Goal: Task Accomplishment & Management: Manage account settings

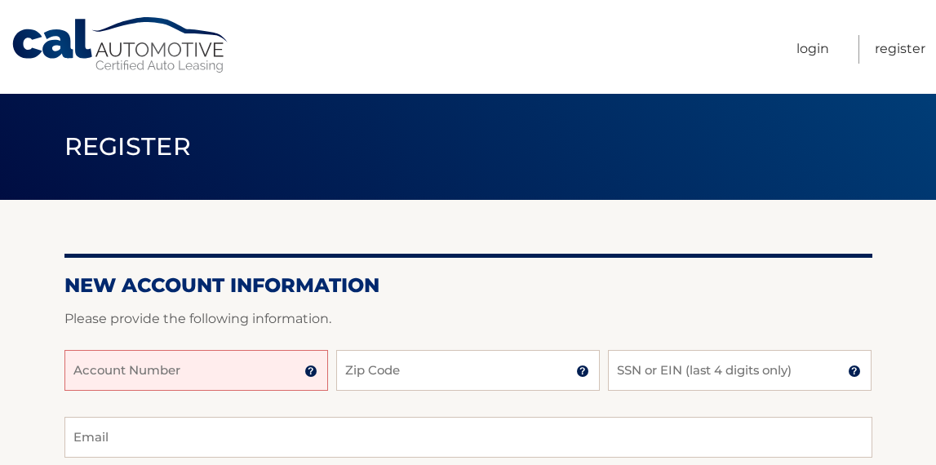
click at [177, 373] on input "Account Number" at bounding box center [196, 370] width 264 height 41
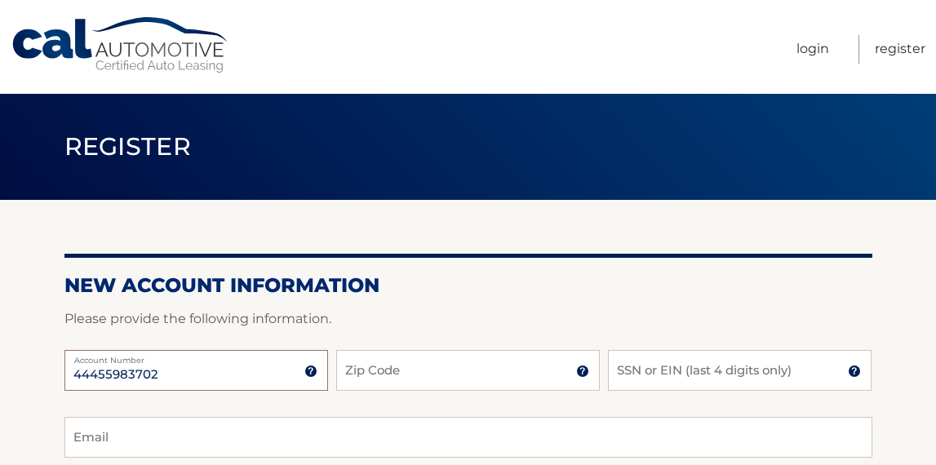
type input "44455983702"
type input "11233"
click at [767, 386] on input "SSN or EIN (last 4 digits only)" at bounding box center [740, 370] width 264 height 41
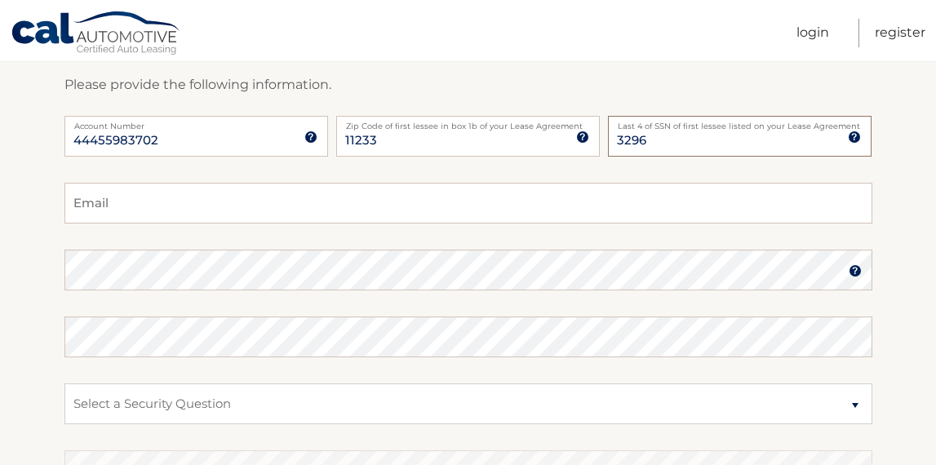
scroll to position [243, 0]
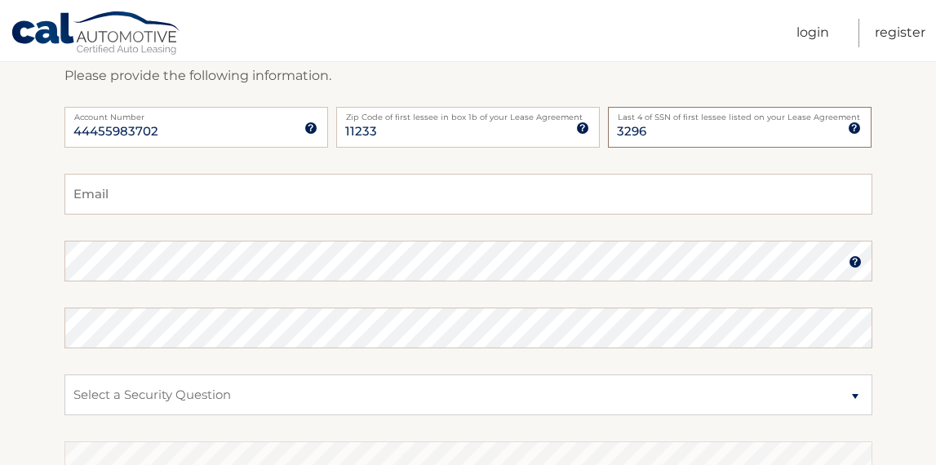
type input "3296"
type input "imanedwrds@aol.com"
select select "2"
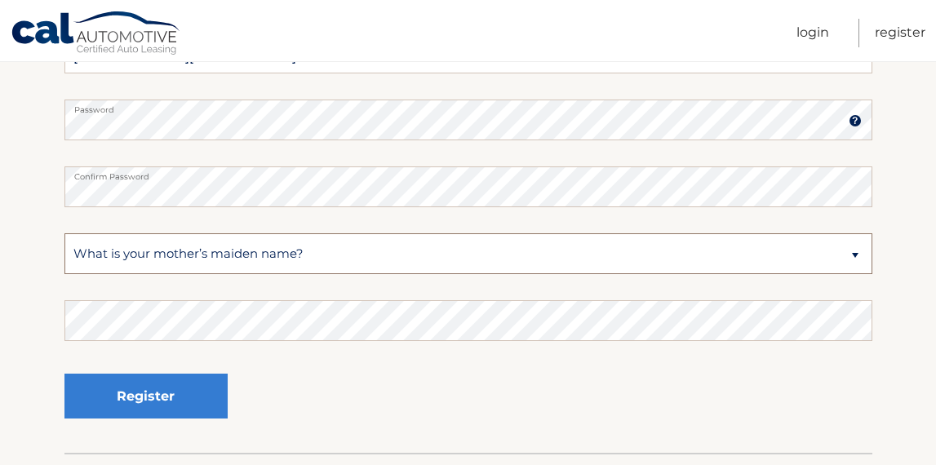
scroll to position [387, 0]
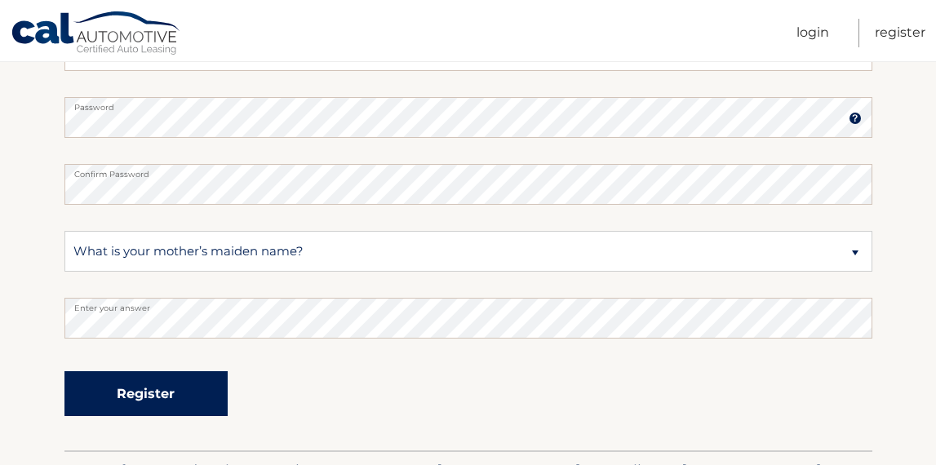
click at [197, 398] on button "Register" at bounding box center [145, 393] width 163 height 45
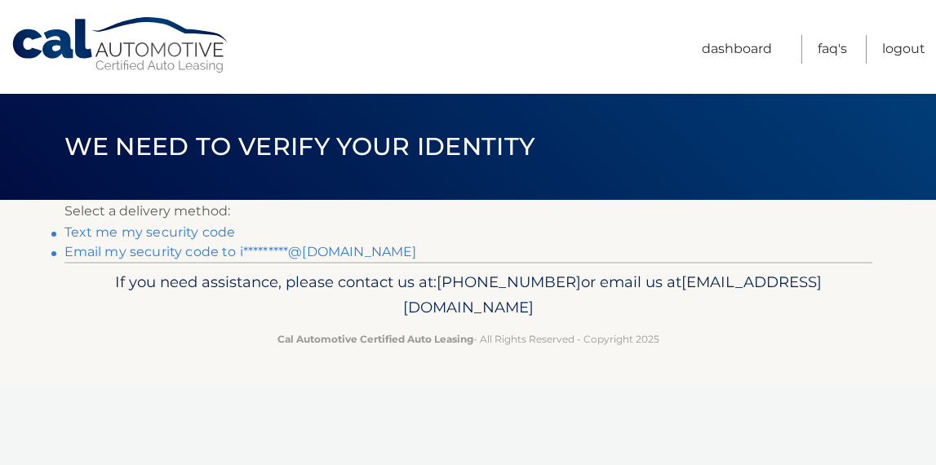
click at [214, 232] on link "Text me my security code" at bounding box center [149, 233] width 171 height 16
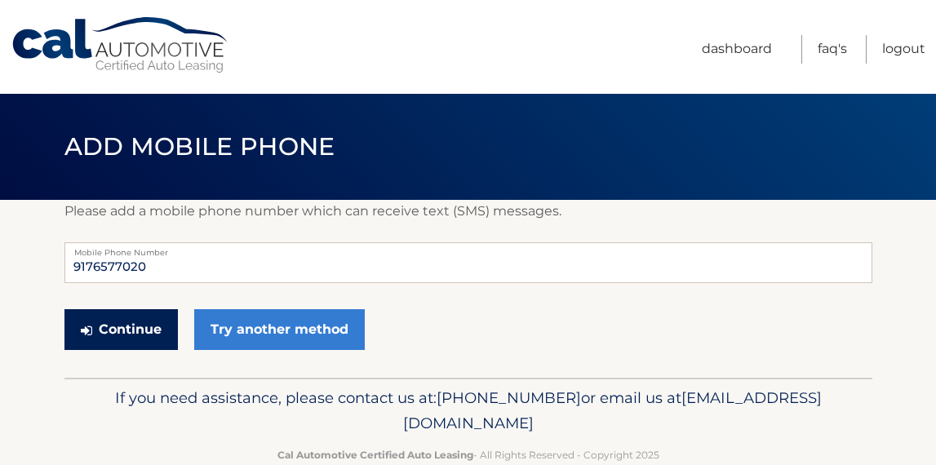
click at [148, 340] on button "Continue" at bounding box center [120, 329] width 113 height 41
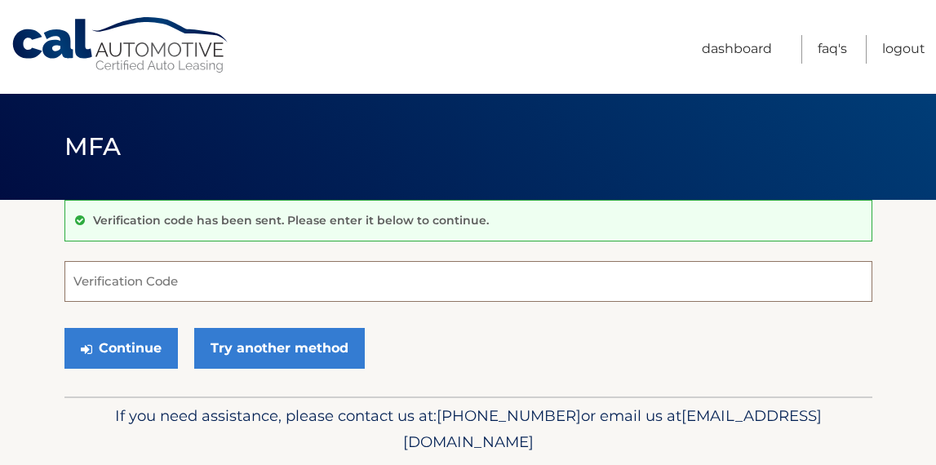
click at [201, 277] on input "Verification Code" at bounding box center [468, 281] width 808 height 41
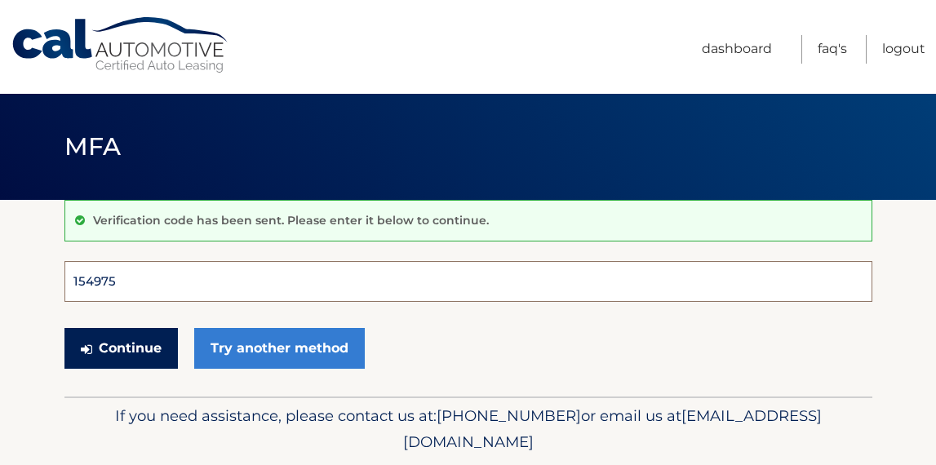
type input "154975"
click at [120, 348] on button "Continue" at bounding box center [120, 348] width 113 height 41
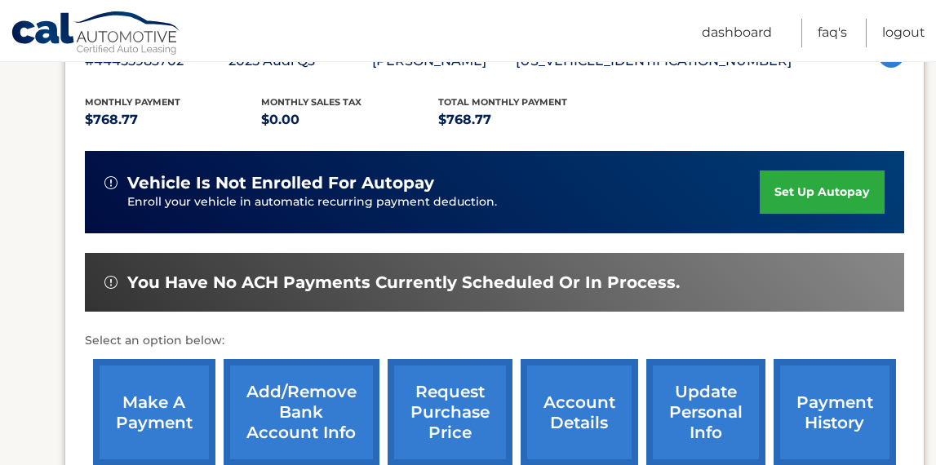
scroll to position [333, 0]
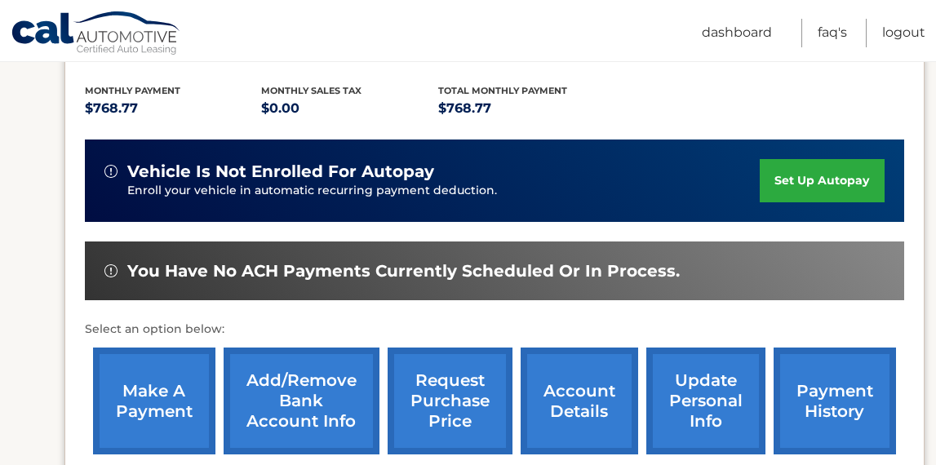
click at [804, 175] on link "set up autopay" at bounding box center [822, 180] width 124 height 43
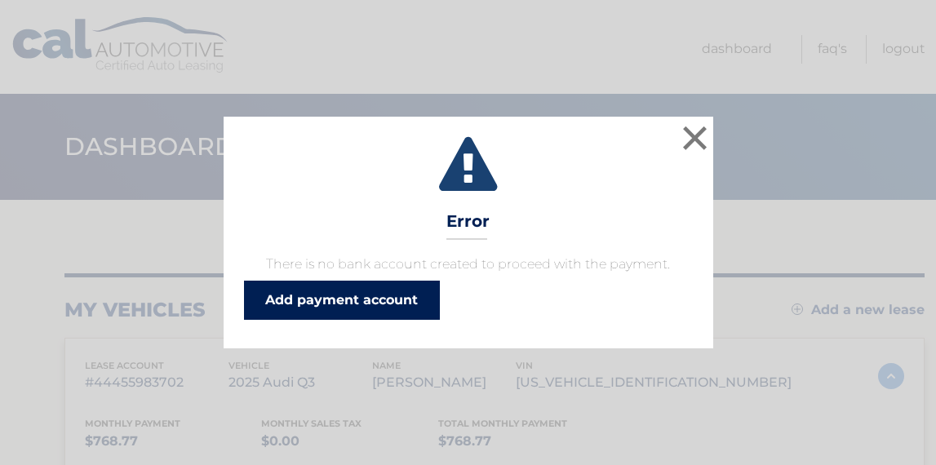
click at [385, 304] on link "Add payment account" at bounding box center [342, 300] width 196 height 39
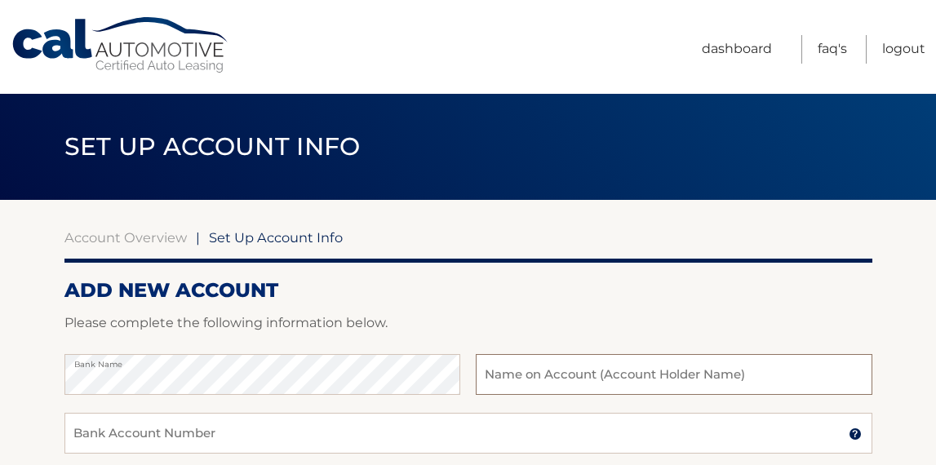
click at [547, 390] on input "text" at bounding box center [674, 374] width 396 height 41
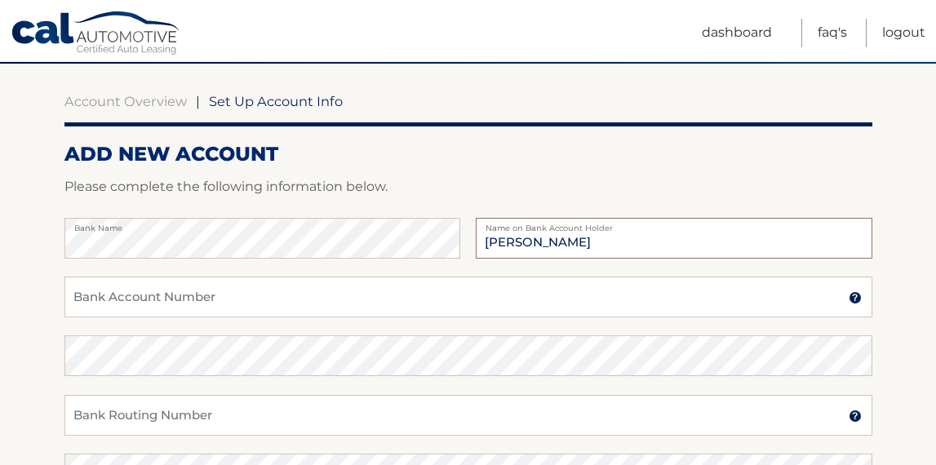
scroll to position [153, 0]
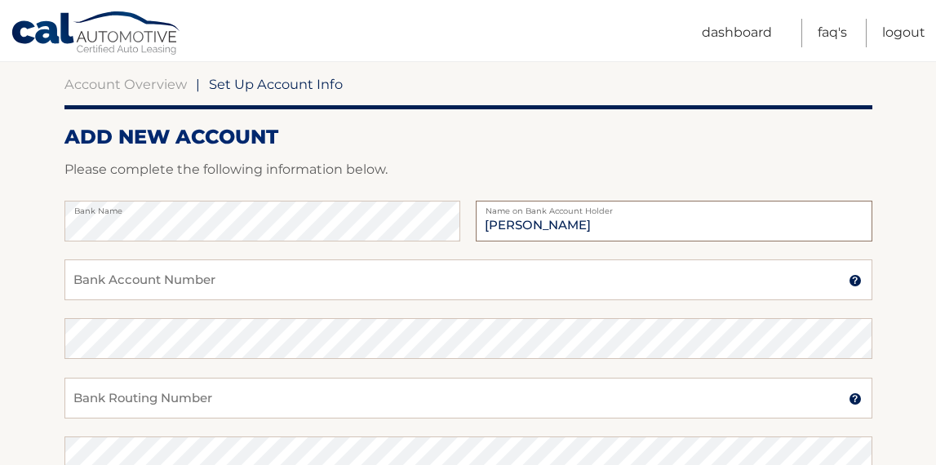
type input "[PERSON_NAME]"
click at [265, 292] on input "Bank Account Number" at bounding box center [468, 280] width 808 height 41
type input "958958936"
click at [153, 405] on input "Bank Routing Number" at bounding box center [468, 398] width 808 height 41
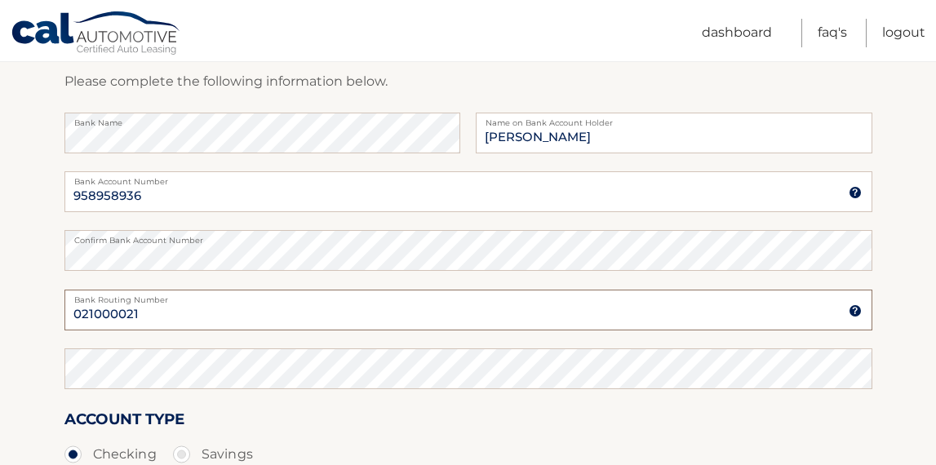
scroll to position [248, 0]
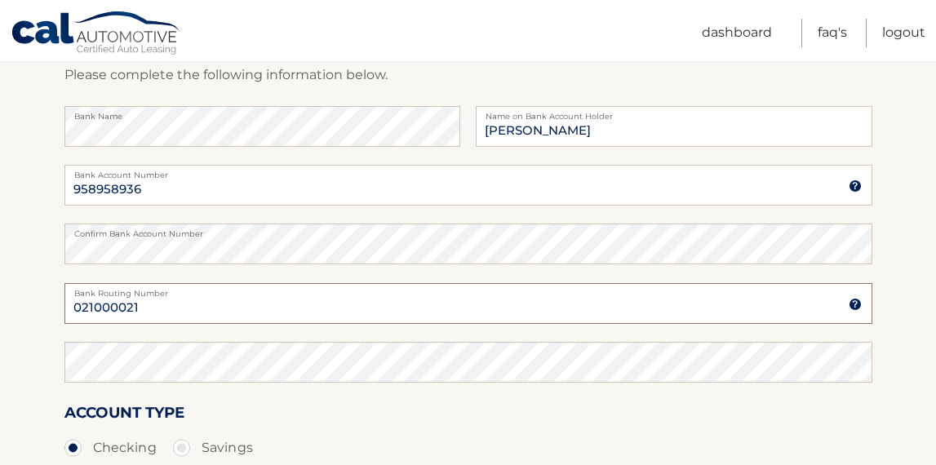
type input "021000021"
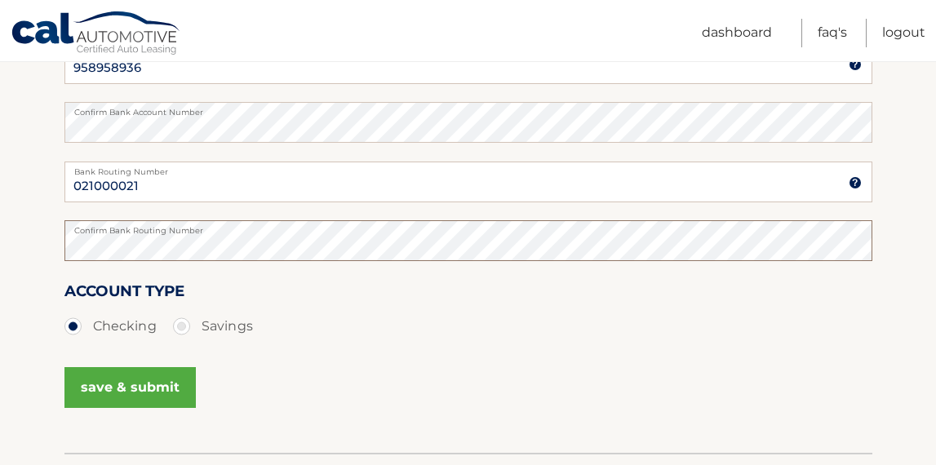
scroll to position [398, 0]
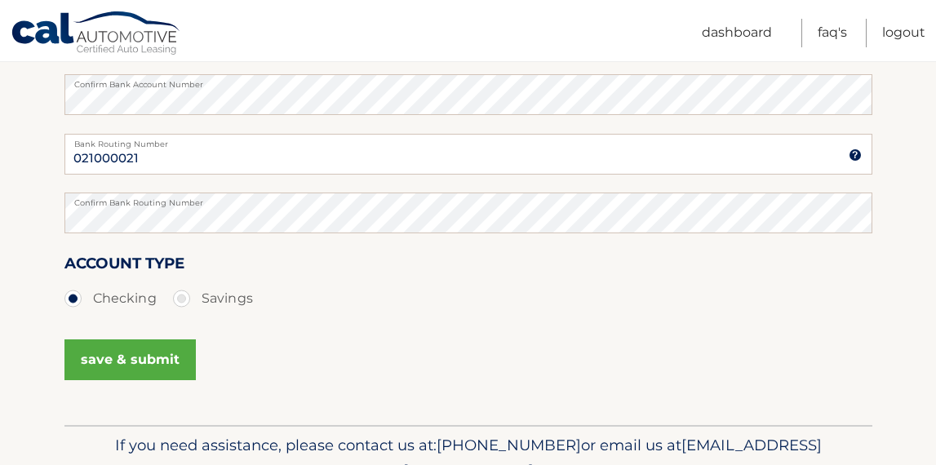
click at [137, 370] on button "save & submit" at bounding box center [129, 360] width 131 height 41
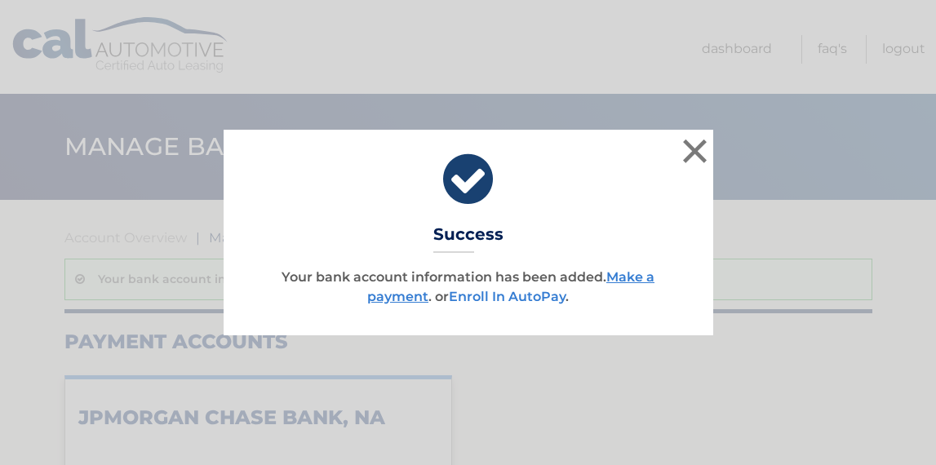
click at [516, 301] on link "Enroll In AutoPay" at bounding box center [507, 297] width 117 height 16
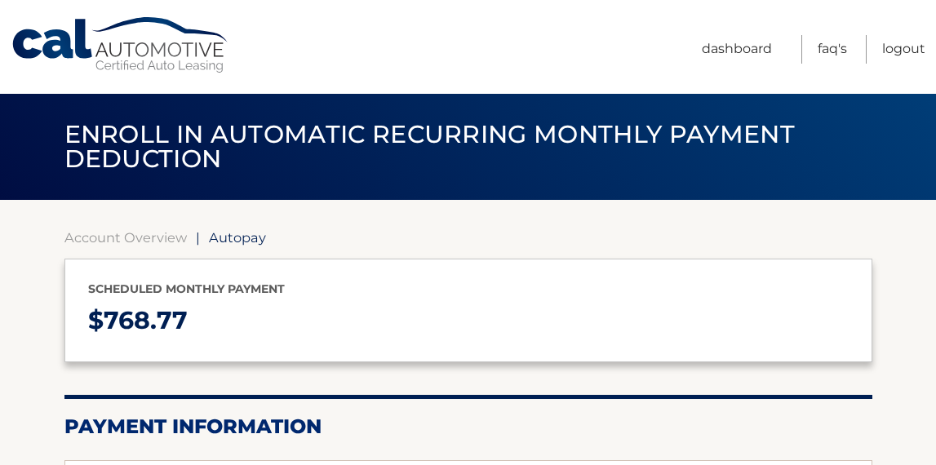
select select "ZjhhYWJiNzQtZDczYy00YTVjLWExNzctYjRmZjcwYTlmOWQz"
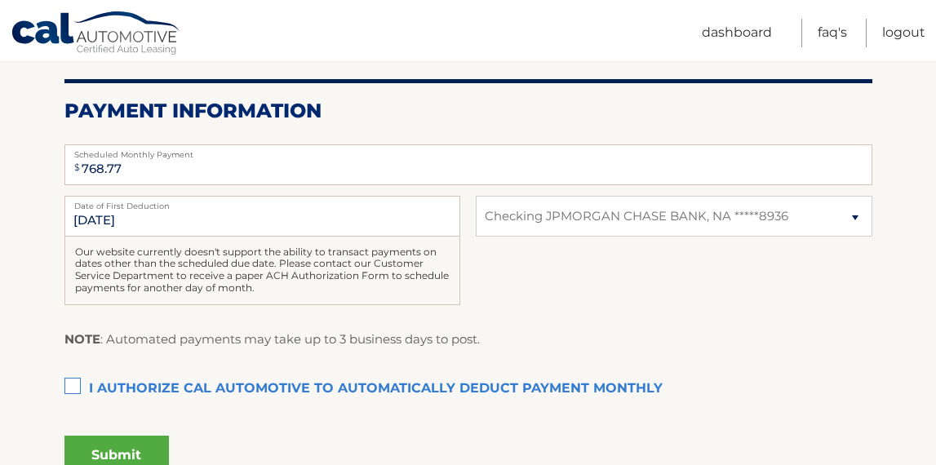
scroll to position [320, 0]
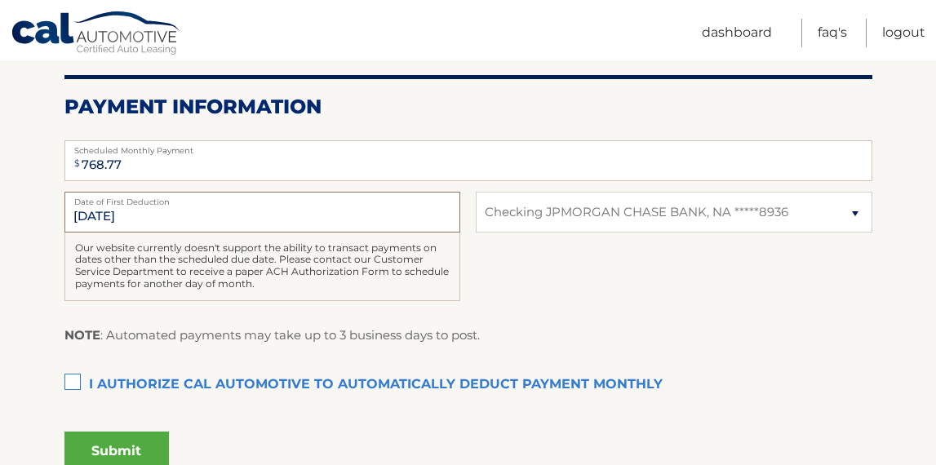
click at [82, 212] on input "10/1/2025" at bounding box center [262, 212] width 396 height 41
click at [270, 213] on input "10/1/2025" at bounding box center [262, 212] width 396 height 41
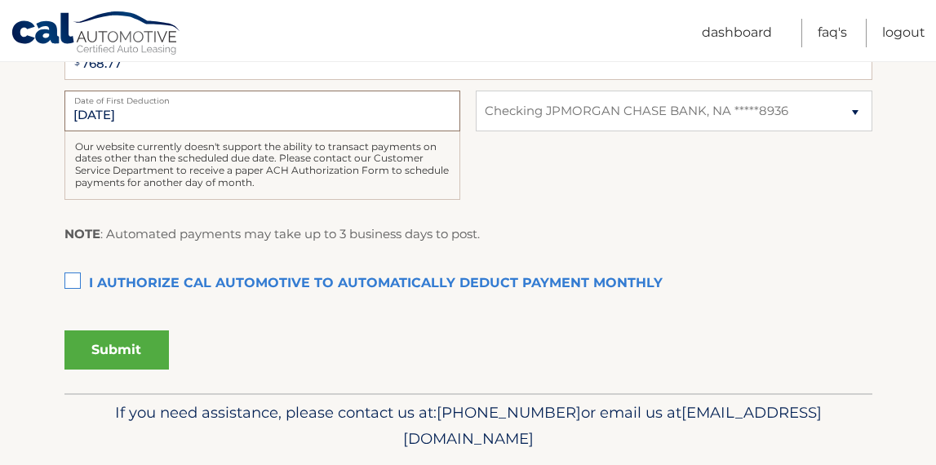
scroll to position [417, 0]
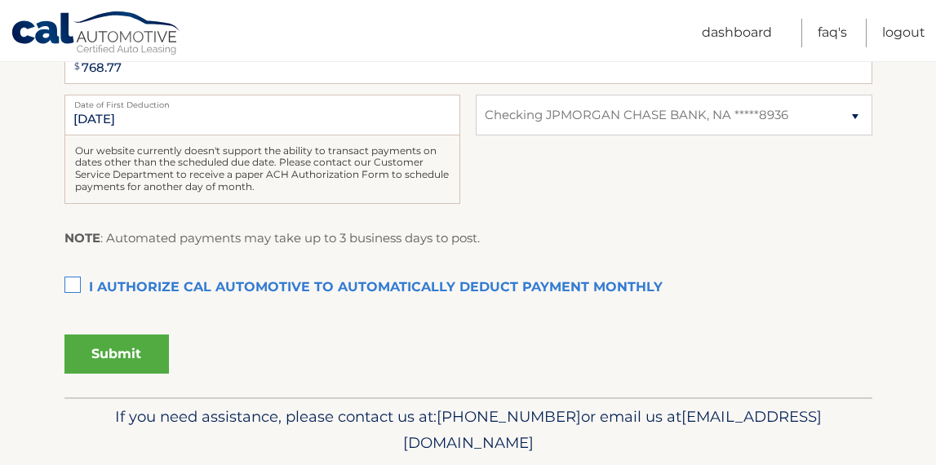
click at [80, 278] on label "I authorize cal automotive to automatically deduct payment monthly This checkbo…" at bounding box center [468, 288] width 808 height 33
click at [0, 0] on input "I authorize cal automotive to automatically deduct payment monthly This checkbo…" at bounding box center [0, 0] width 0 height 0
click at [124, 348] on button "Submit" at bounding box center [116, 354] width 104 height 39
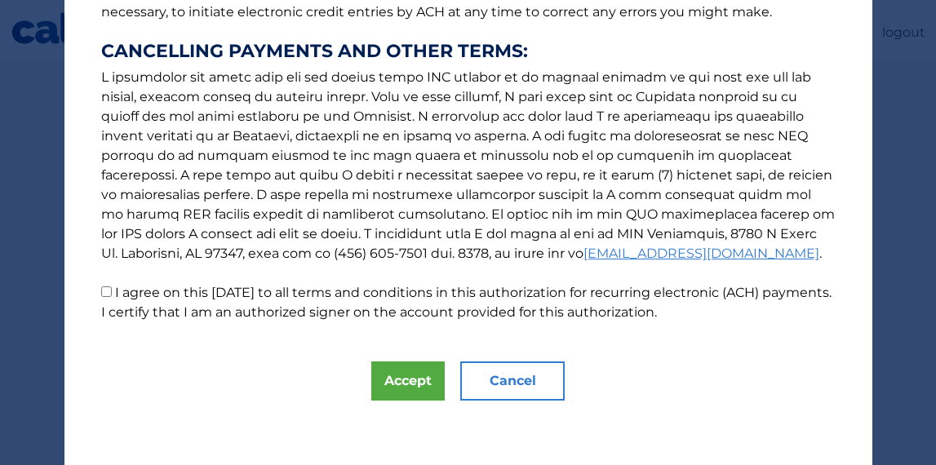
scroll to position [306, 0]
click at [102, 296] on input "I agree on this 08/31/2025 to all terms and conditions in this authorization fo…" at bounding box center [106, 291] width 11 height 11
checkbox input "true"
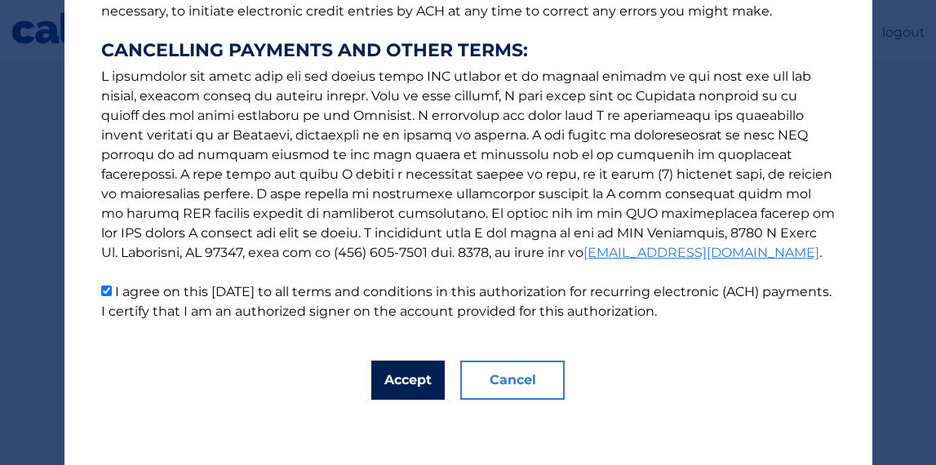
click at [423, 384] on button "Accept" at bounding box center [407, 380] width 73 height 39
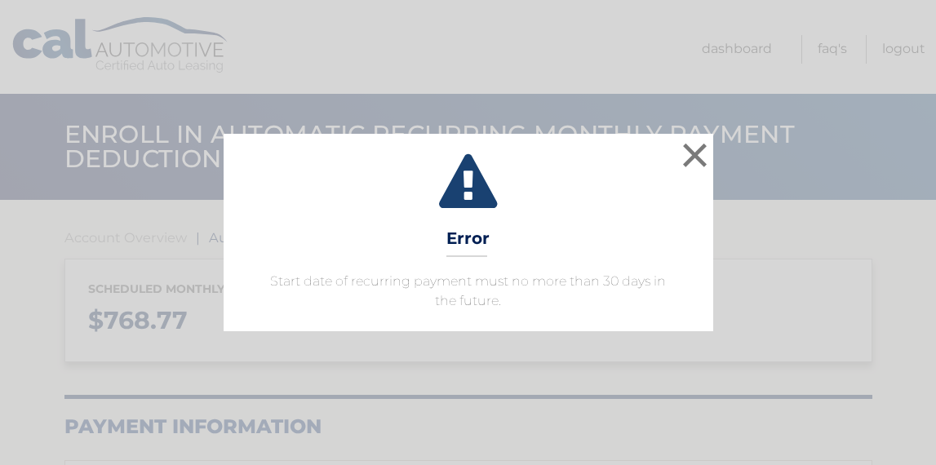
select select "ZjhhYWJiNzQtZDczYy00YTVjLWExNzctYjRmZjcwYTlmOWQz"
click at [689, 151] on button "×" at bounding box center [695, 155] width 33 height 33
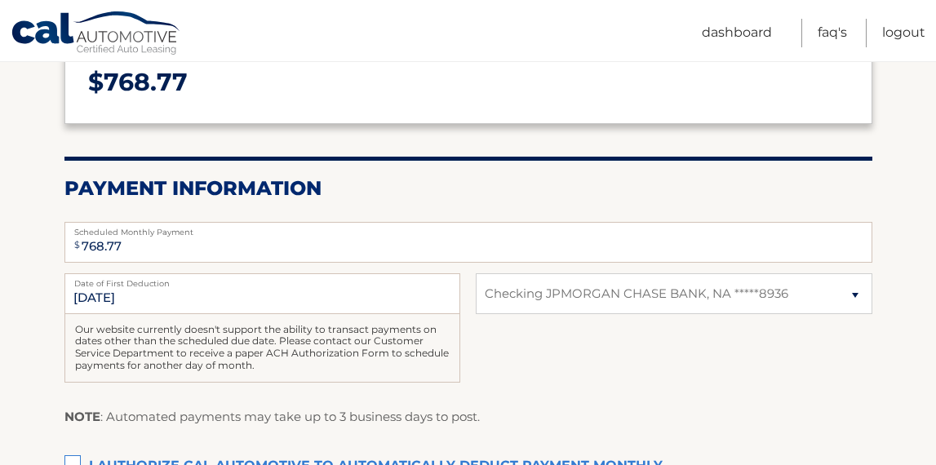
scroll to position [240, 0]
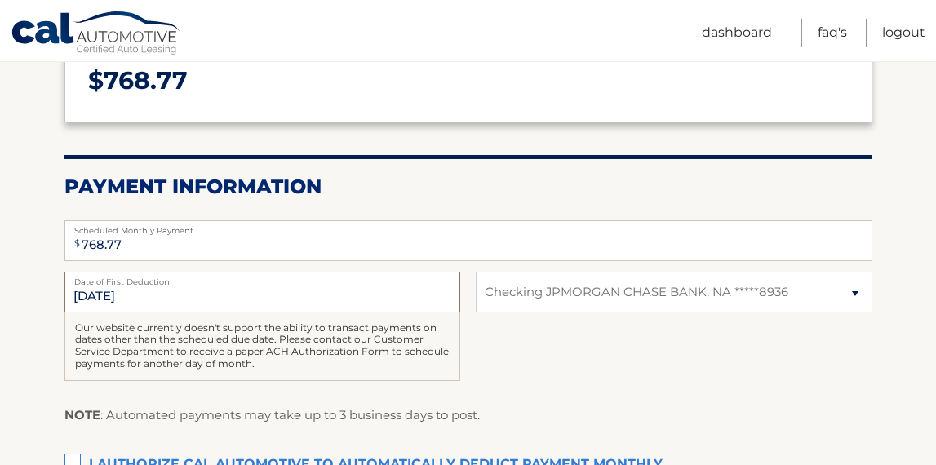
click at [127, 288] on input "10/1/2025" at bounding box center [262, 292] width 396 height 41
click at [89, 293] on input "10/1/2025" at bounding box center [262, 292] width 396 height 41
click at [99, 291] on input "10/1/2025" at bounding box center [262, 292] width 396 height 41
click at [119, 296] on input "10/1/2025" at bounding box center [262, 292] width 396 height 41
click at [81, 294] on input "10/1/2025" at bounding box center [262, 292] width 396 height 41
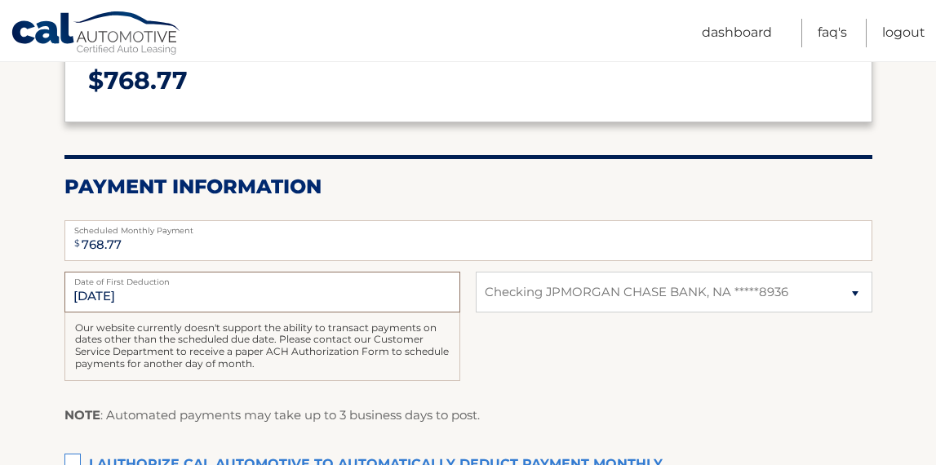
click at [147, 300] on input "10/1/2025" at bounding box center [262, 292] width 396 height 41
click at [309, 239] on input "768.77" at bounding box center [468, 240] width 808 height 41
click at [243, 307] on input "10/1/2025" at bounding box center [262, 292] width 396 height 41
click at [137, 301] on input "10/1/2025" at bounding box center [262, 292] width 396 height 41
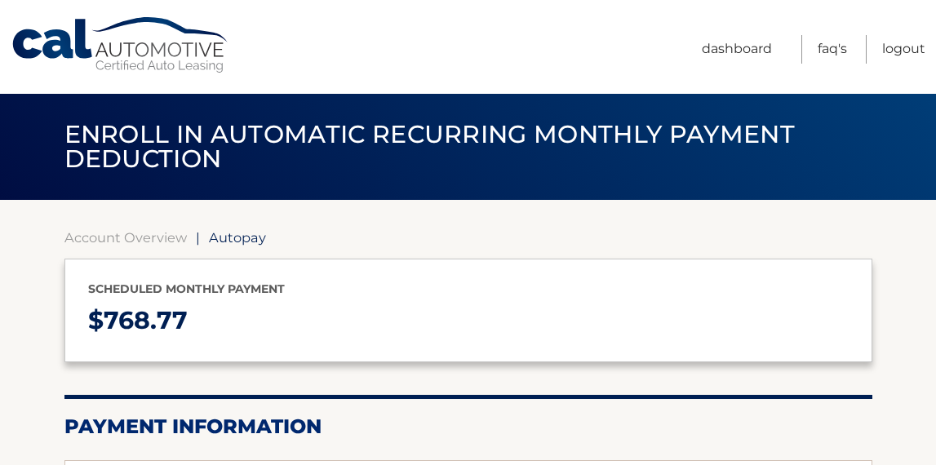
scroll to position [0, 0]
click at [736, 44] on link "Dashboard" at bounding box center [737, 49] width 70 height 29
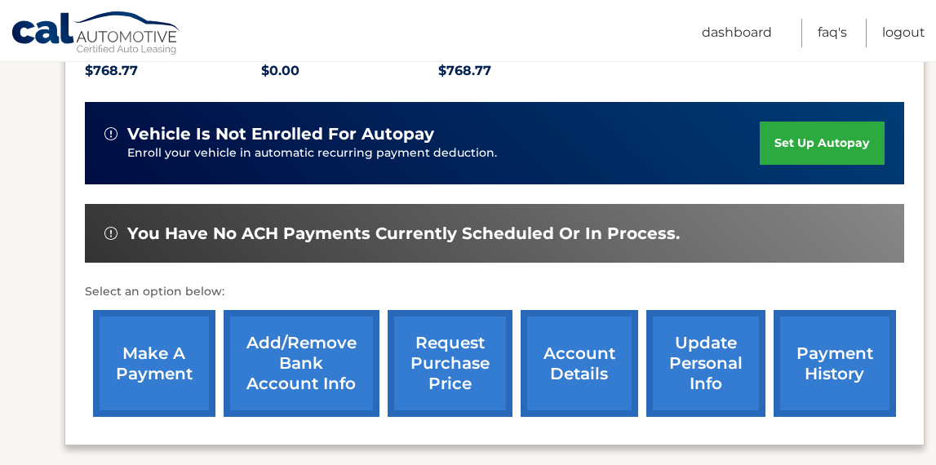
scroll to position [413, 0]
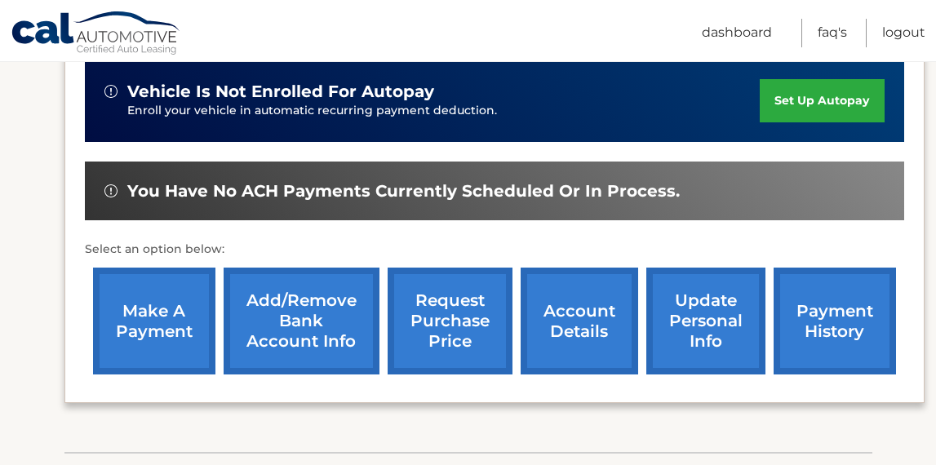
click at [186, 308] on link "make a payment" at bounding box center [154, 321] width 122 height 107
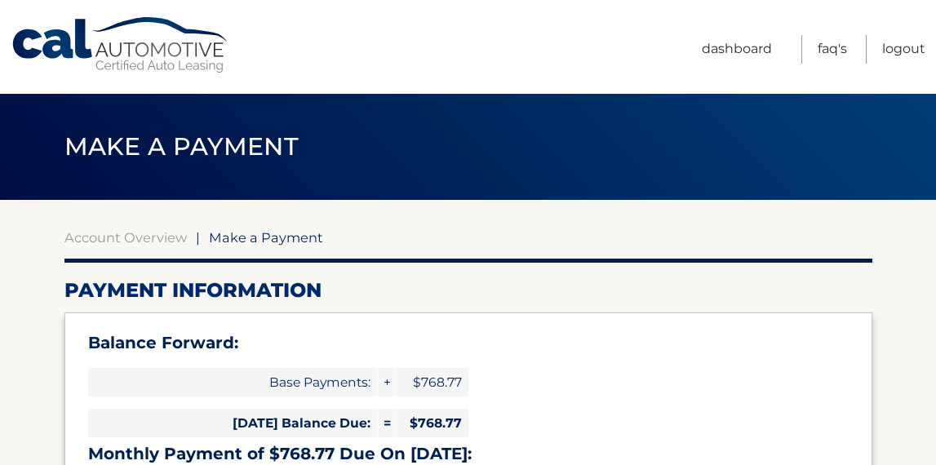
select select "ZjhhYWJiNzQtZDczYy00YTVjLWExNzctYjRmZjcwYTlmOWQz"
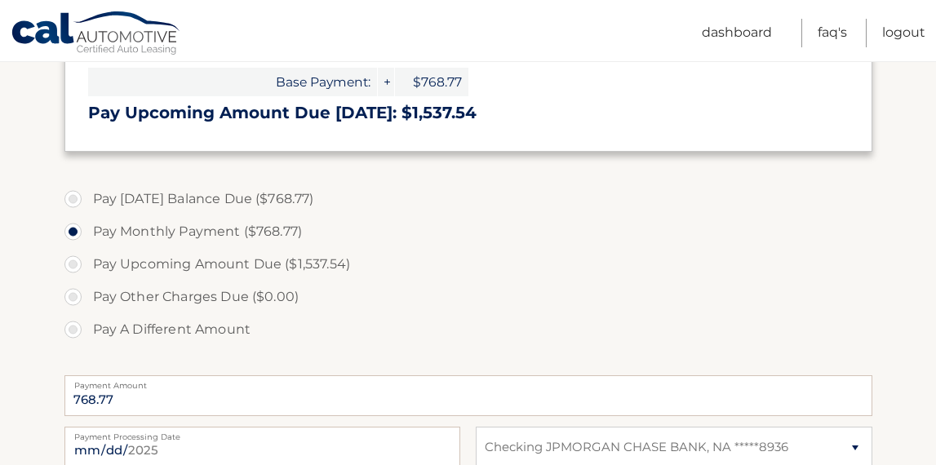
scroll to position [450, 0]
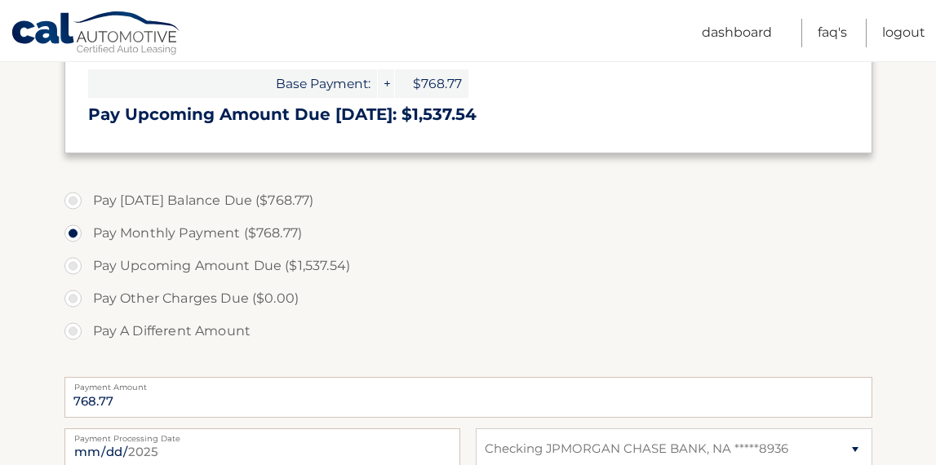
click at [77, 200] on label "Pay [DATE] Balance Due ($768.77)" at bounding box center [468, 200] width 808 height 33
click at [77, 200] on input "Pay Today's Balance Due ($768.77)" at bounding box center [79, 197] width 16 height 26
radio input "true"
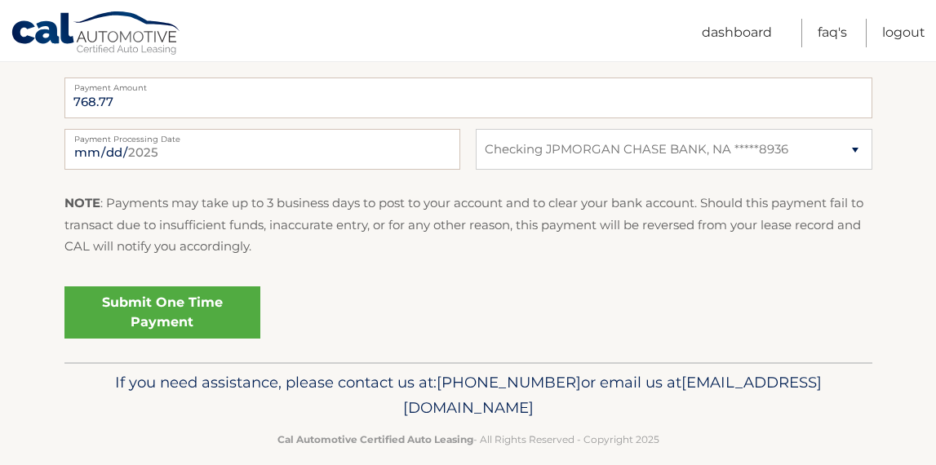
scroll to position [753, 0]
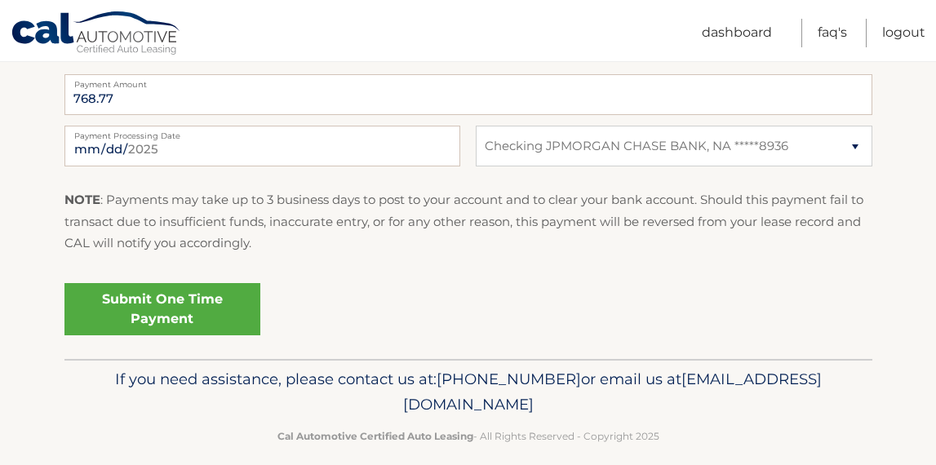
click at [179, 292] on link "Submit One Time Payment" at bounding box center [162, 309] width 196 height 52
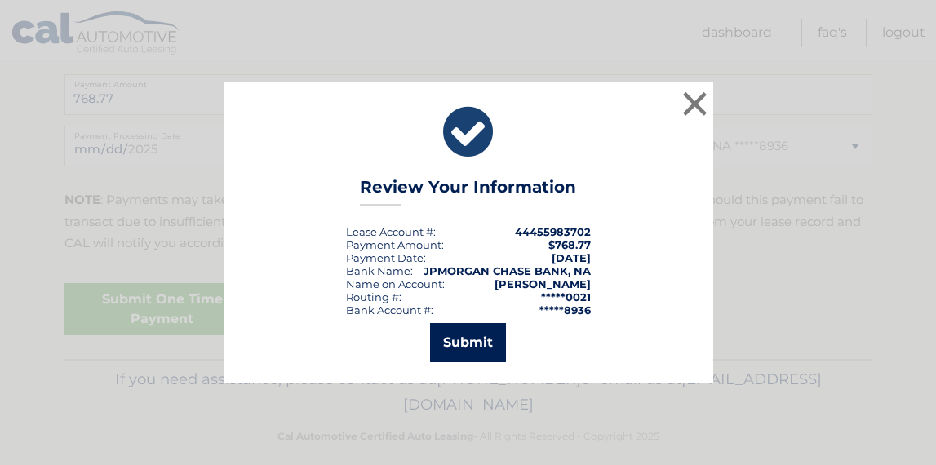
click at [487, 355] on button "Submit" at bounding box center [468, 342] width 76 height 39
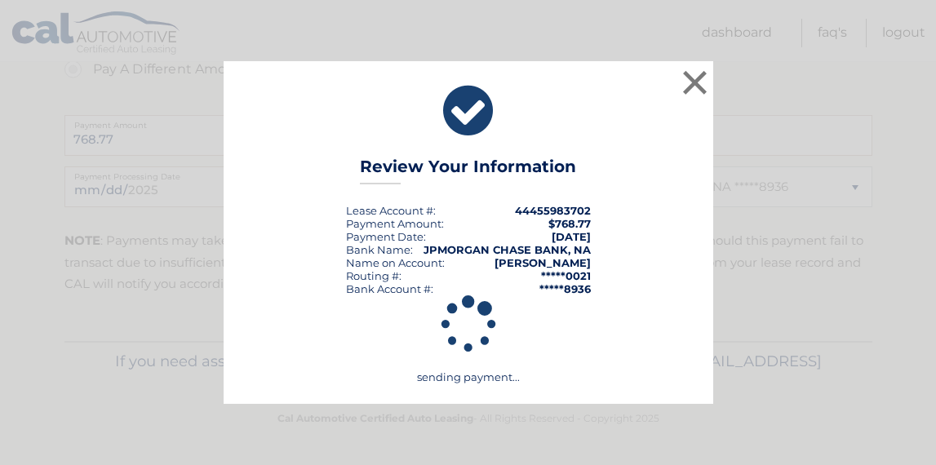
scroll to position [707, 0]
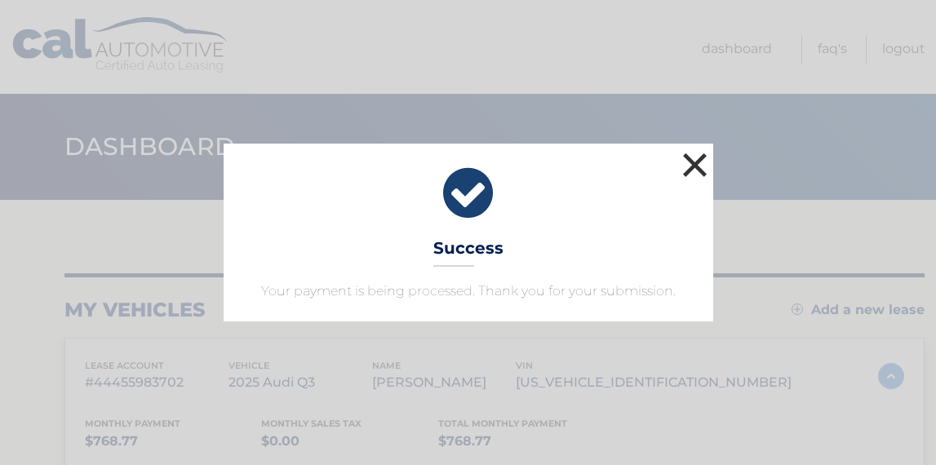
click at [698, 154] on button "×" at bounding box center [695, 165] width 33 height 33
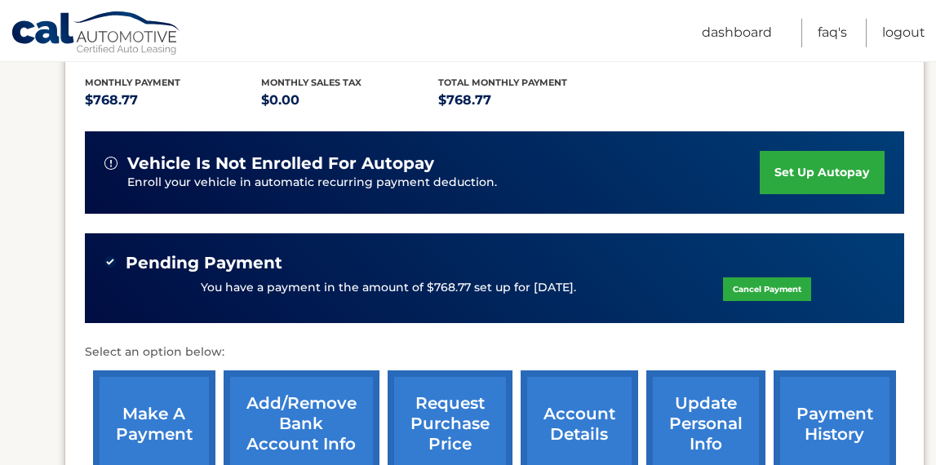
scroll to position [337, 0]
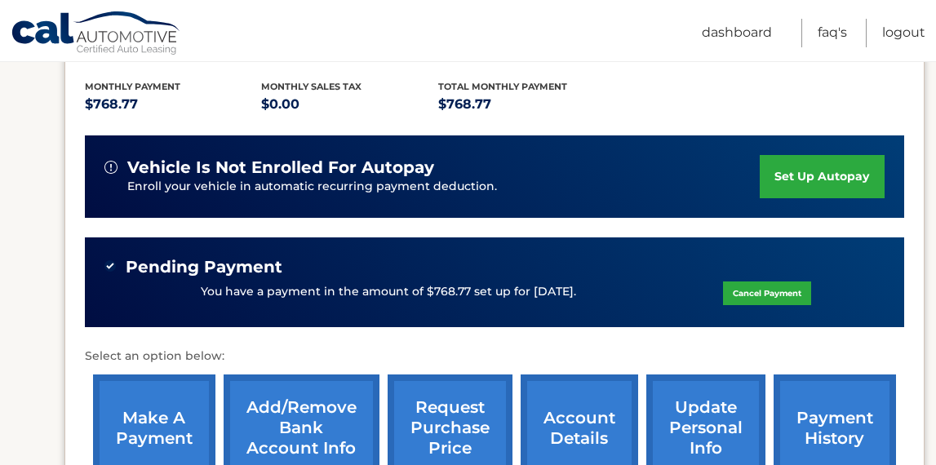
click at [798, 163] on link "set up autopay" at bounding box center [822, 176] width 124 height 43
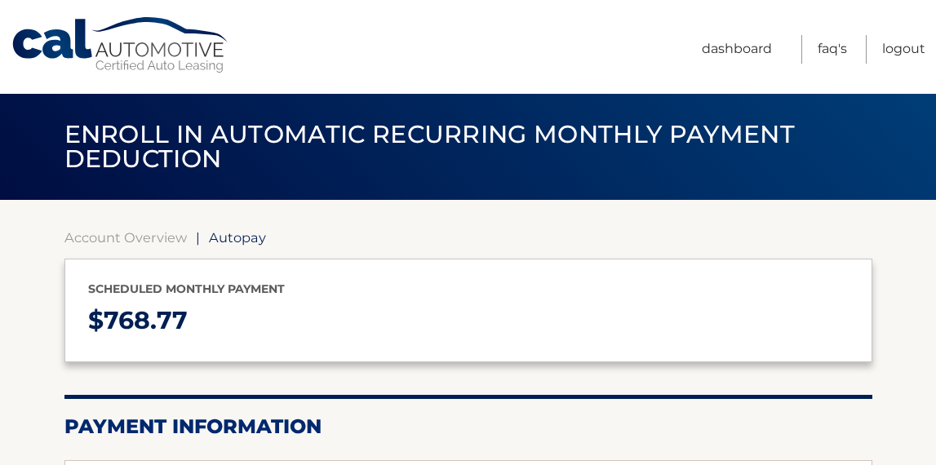
select select "ZjhhYWJiNzQtZDczYy00YTVjLWExNzctYjRmZjcwYTlmOWQz"
